Goal: Transaction & Acquisition: Download file/media

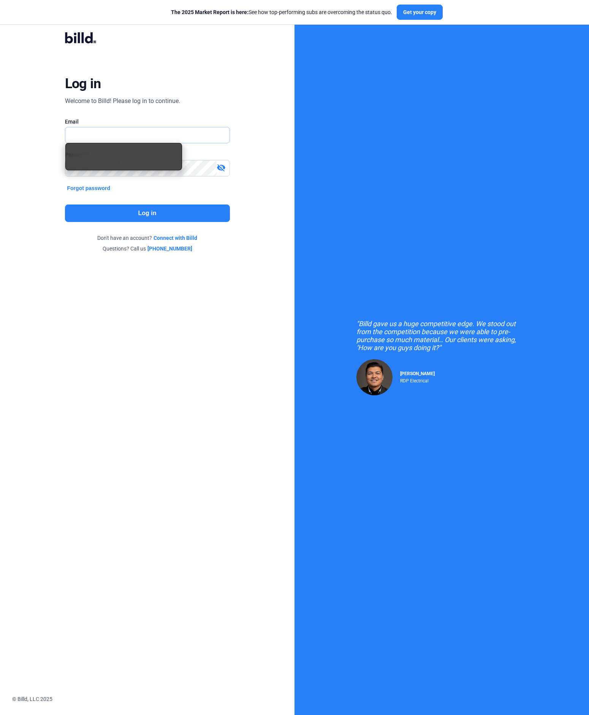
click at [135, 133] on input "text" at bounding box center [147, 135] width 164 height 16
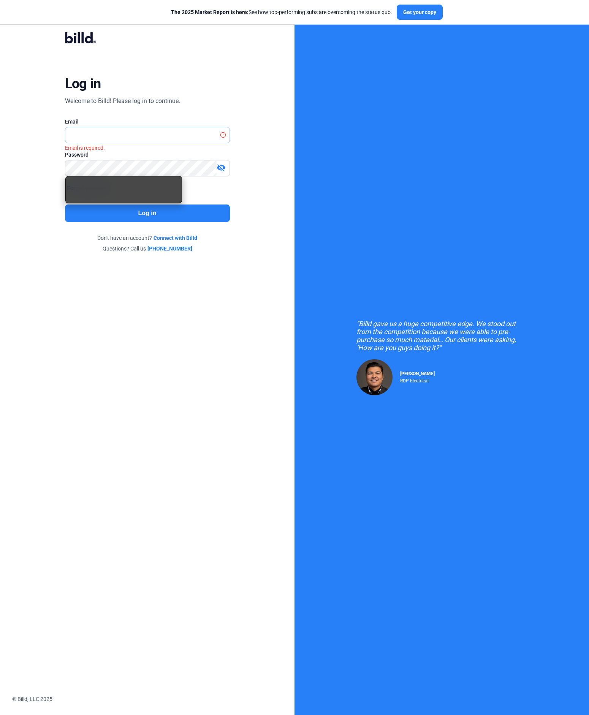
click at [98, 135] on input "text" at bounding box center [143, 135] width 156 height 16
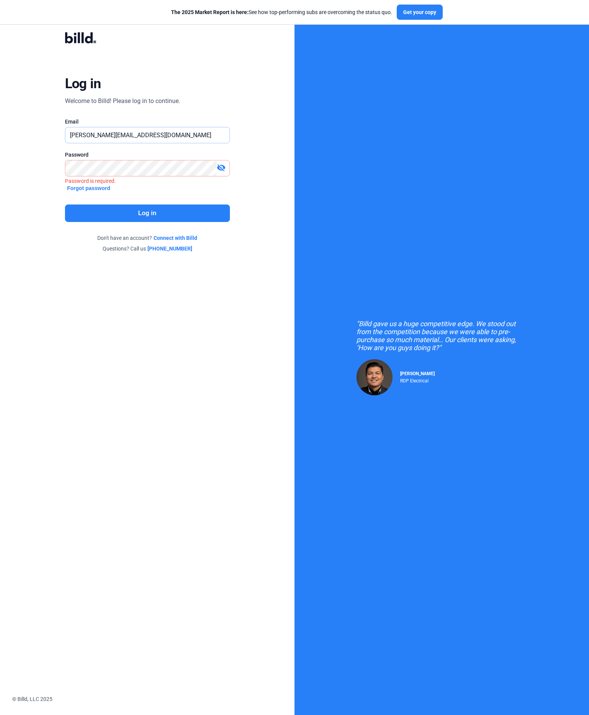
type input "[PERSON_NAME][EMAIL_ADDRESS][DOMAIN_NAME]"
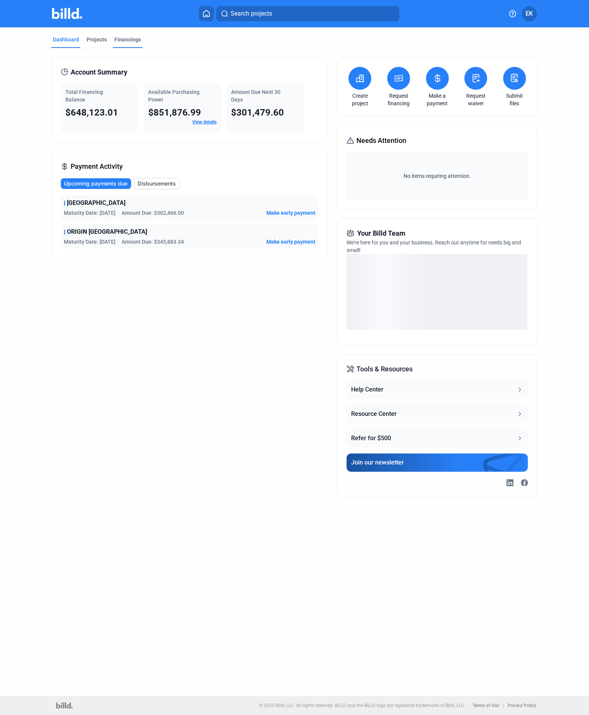
click at [120, 44] on div "Financings" at bounding box center [128, 42] width 30 height 12
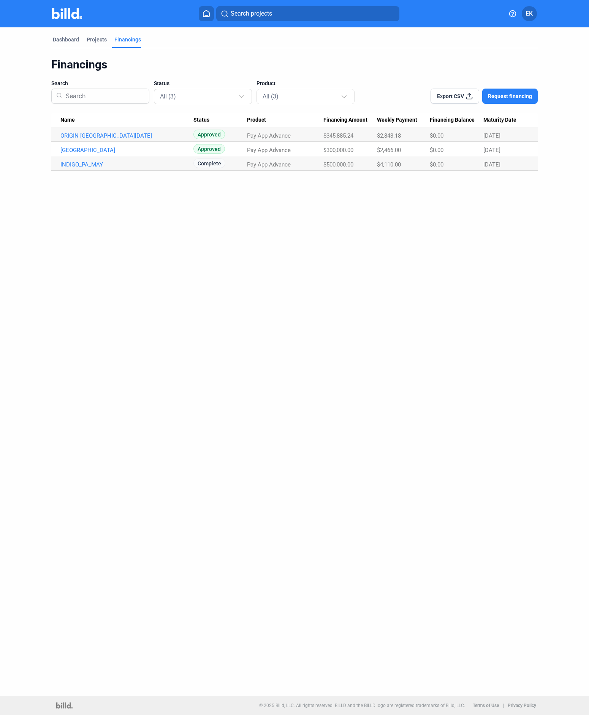
click at [211, 162] on span "Complete" at bounding box center [209, 164] width 32 height 10
click at [98, 139] on link "INDIGO_PA_MAY" at bounding box center [126, 135] width 133 height 7
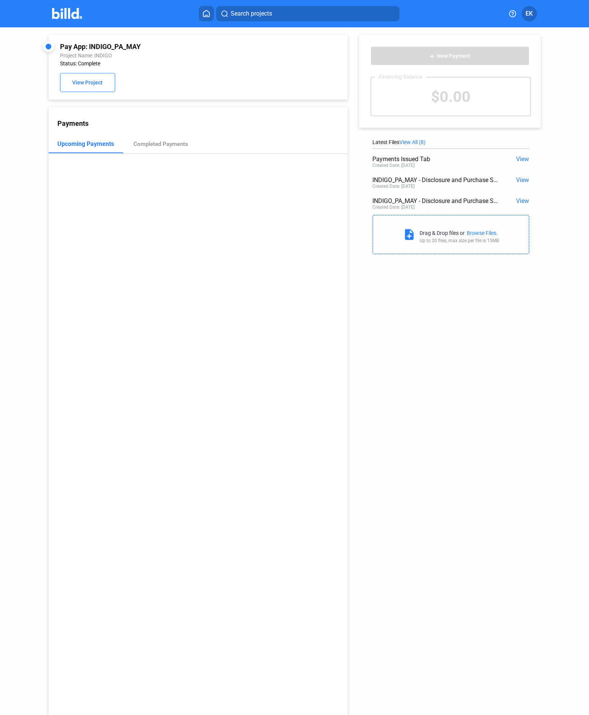
click at [520, 201] on span "View" at bounding box center [522, 200] width 13 height 7
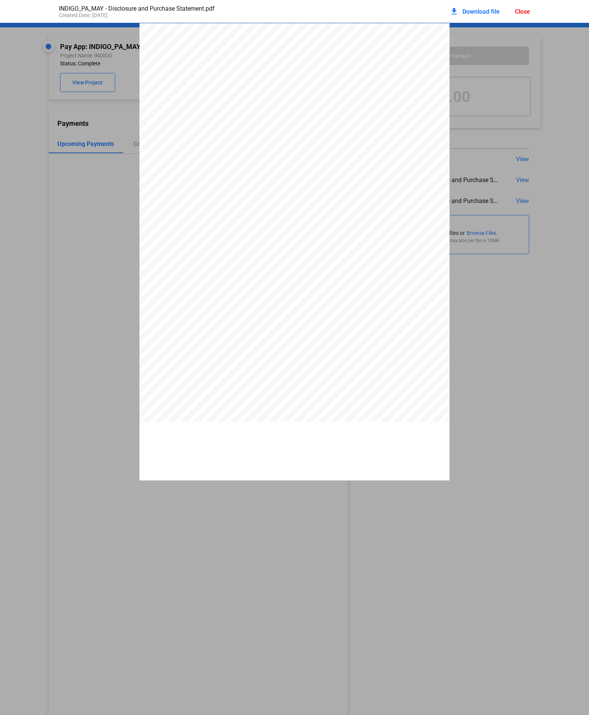
scroll to position [4, 0]
click at [484, 11] on span "Download file" at bounding box center [481, 11] width 37 height 7
